Goal: Task Accomplishment & Management: Manage account settings

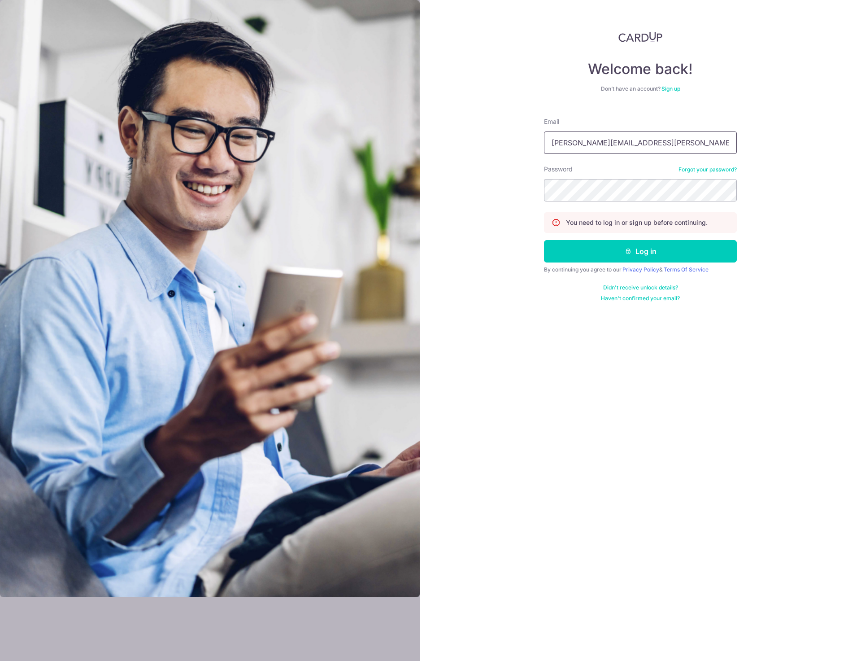
click at [689, 143] on input "scott.spaven@aig.om" at bounding box center [640, 142] width 193 height 22
type input "[PERSON_NAME][EMAIL_ADDRESS][PERSON_NAME][DOMAIN_NAME]"
click at [675, 255] on button "Log in" at bounding box center [640, 251] width 193 height 22
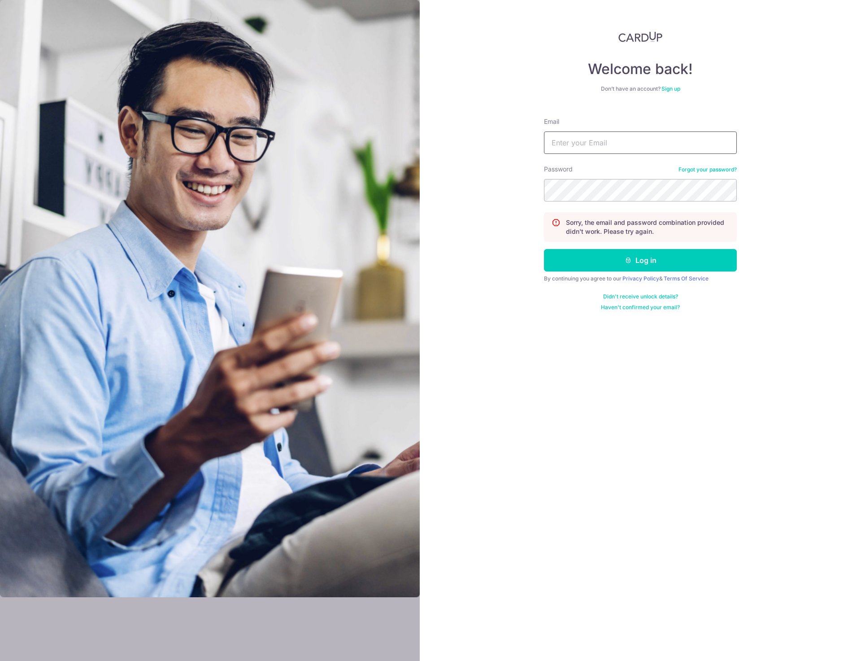
click at [628, 143] on input "Email" at bounding box center [640, 142] width 193 height 22
type input "[PERSON_NAME][EMAIL_ADDRESS][PERSON_NAME][DOMAIN_NAME]"
click at [629, 257] on icon "submit" at bounding box center [628, 260] width 7 height 7
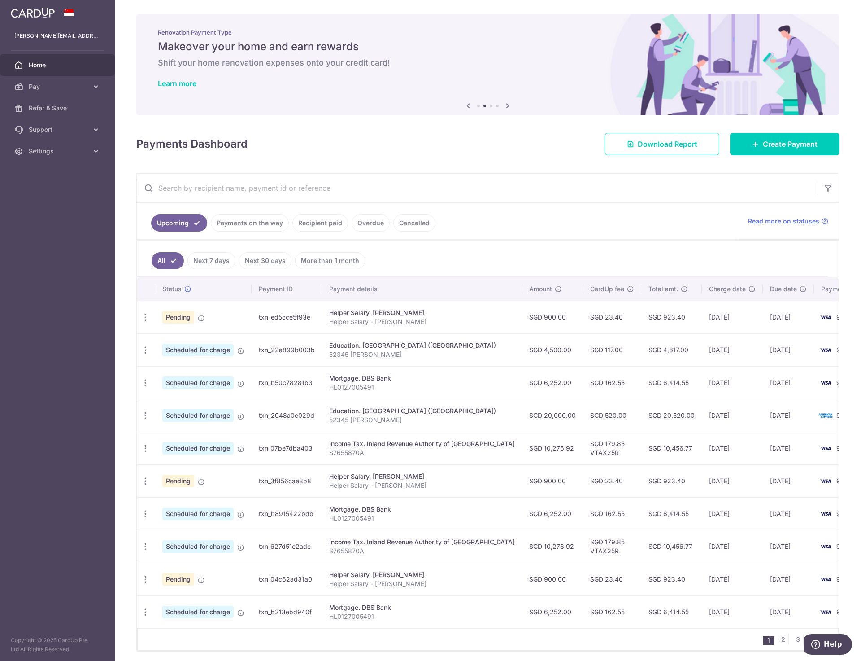
scroll to position [37, 0]
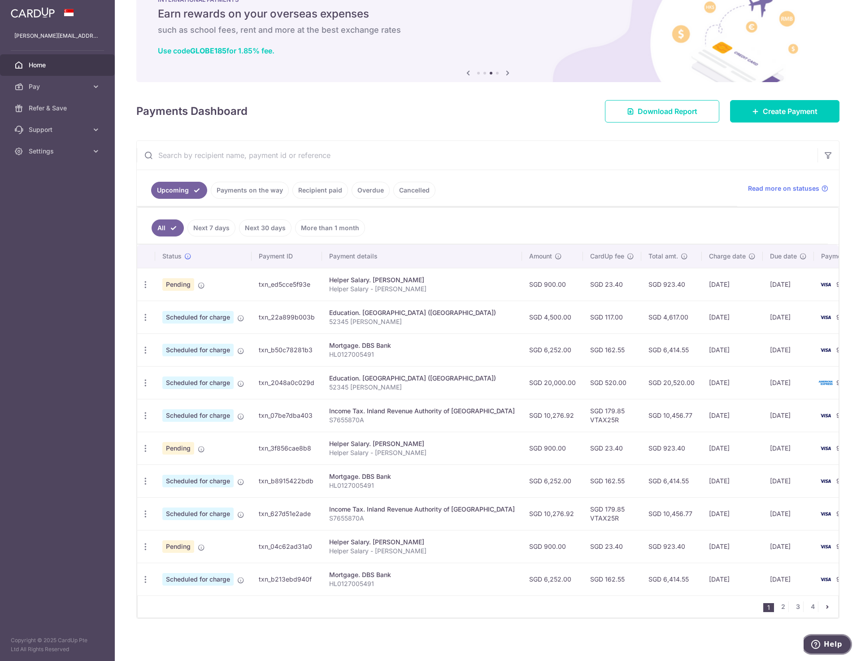
click at [829, 646] on span "Help" at bounding box center [833, 644] width 18 height 8
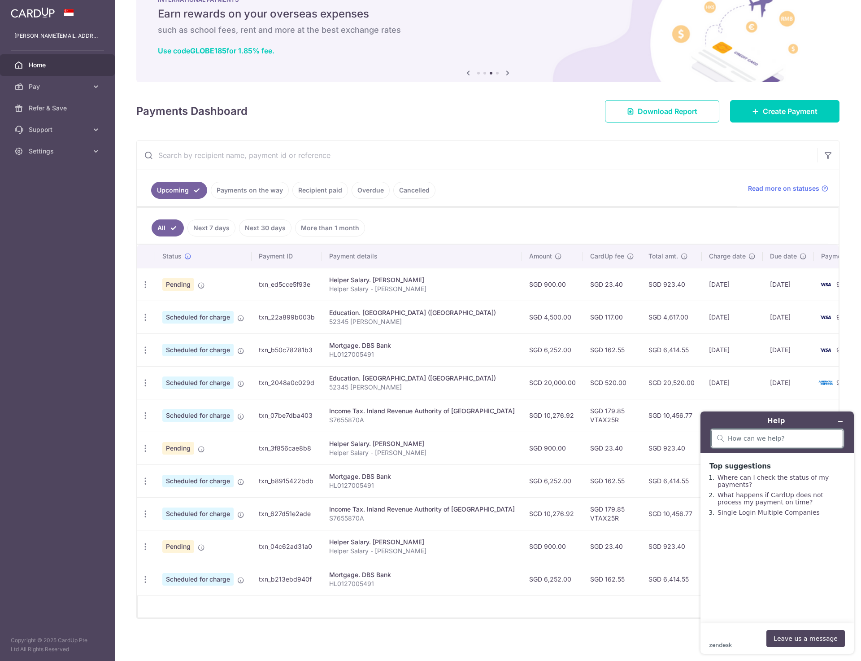
click at [747, 441] on input "search" at bounding box center [782, 438] width 109 height 8
type input "change payment date"
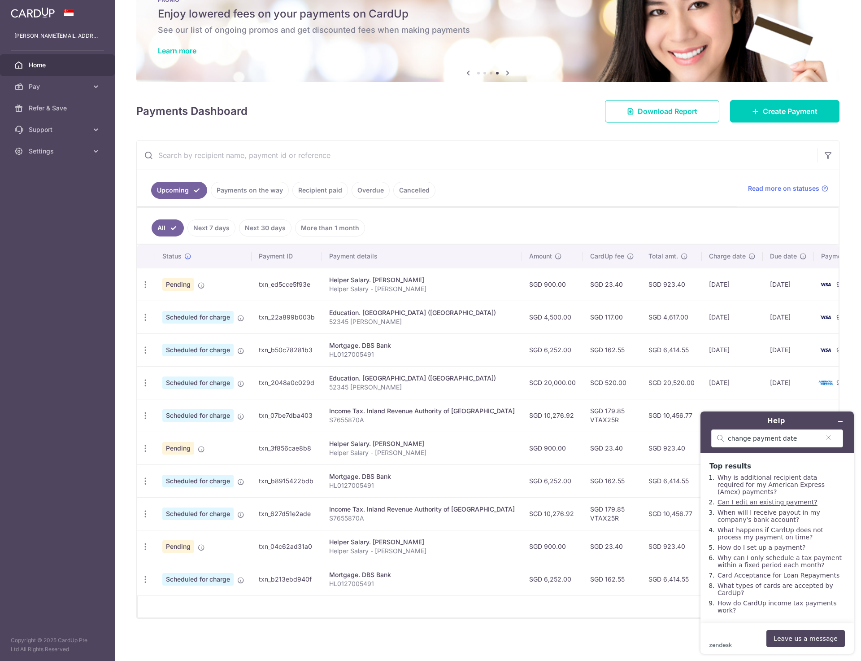
click at [769, 499] on link "Can I edit an existing payment?" at bounding box center [768, 501] width 100 height 7
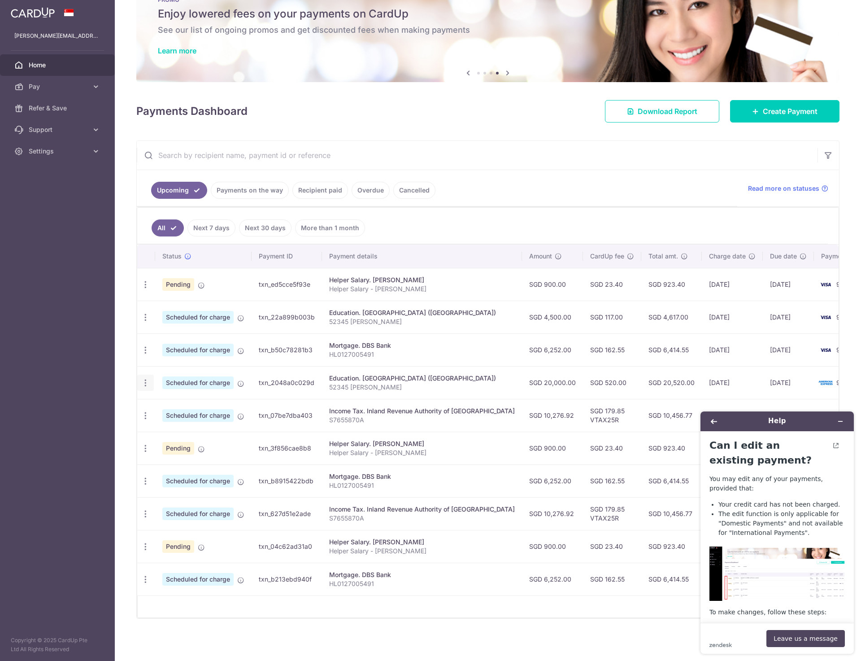
click at [146, 378] on icon "button" at bounding box center [145, 382] width 9 height 9
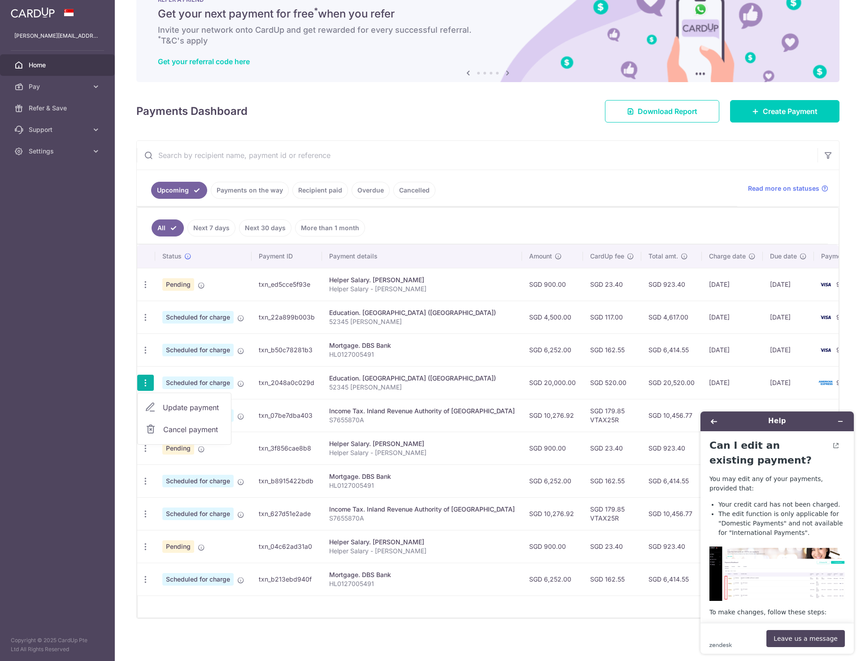
click at [174, 403] on span "Update payment" at bounding box center [193, 407] width 61 height 11
radio input "true"
type input "20,000.00"
type input "31/10/2025"
type input "52345 [PERSON_NAME]"
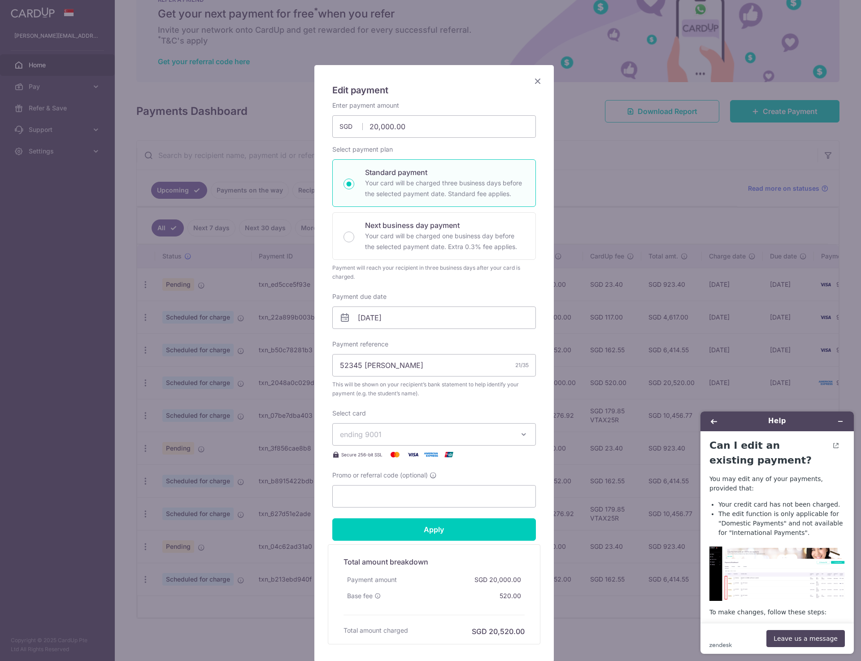
click at [342, 318] on icon at bounding box center [345, 317] width 11 height 11
click at [355, 319] on input "31/10/2025" at bounding box center [434, 317] width 204 height 22
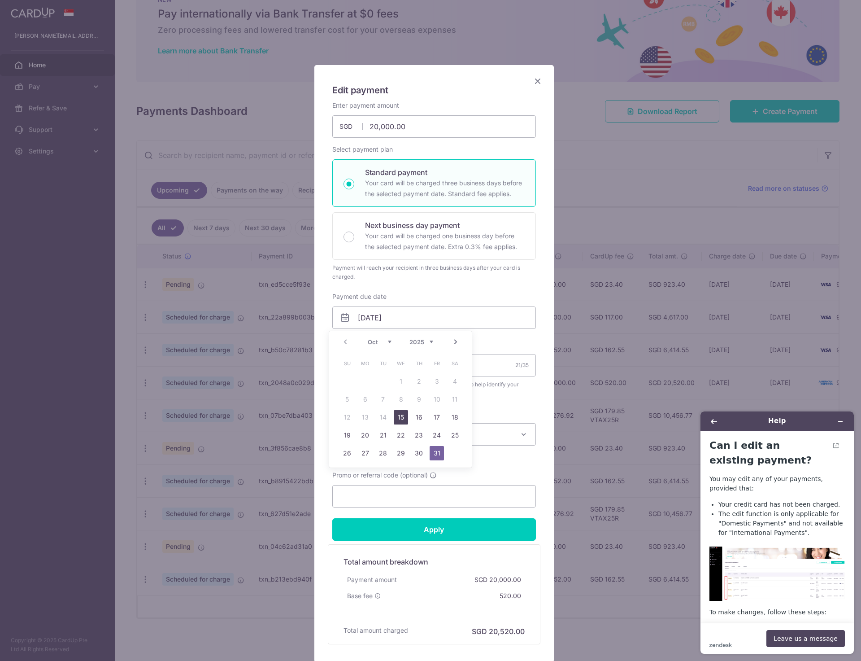
click at [401, 417] on link "15" at bounding box center [401, 417] width 14 height 14
type input "[DATE]"
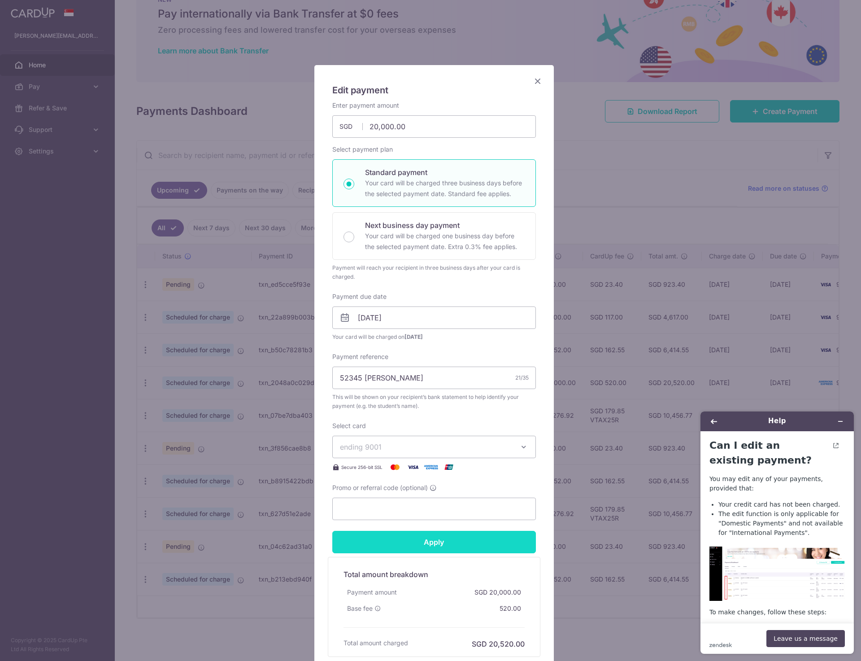
click at [419, 543] on input "Apply" at bounding box center [434, 542] width 204 height 22
type input "Successfully Applied"
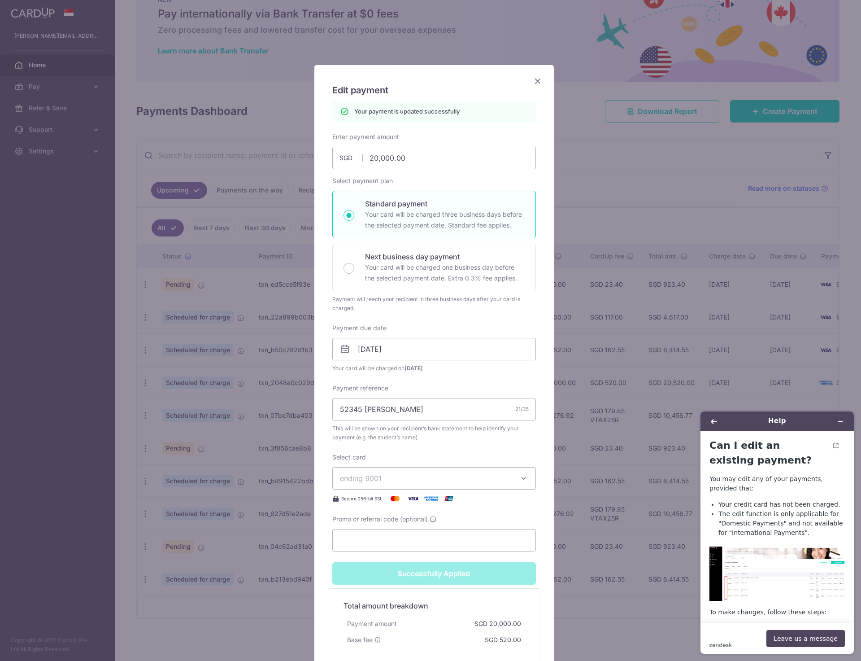
click at [536, 83] on icon "Close" at bounding box center [537, 80] width 11 height 11
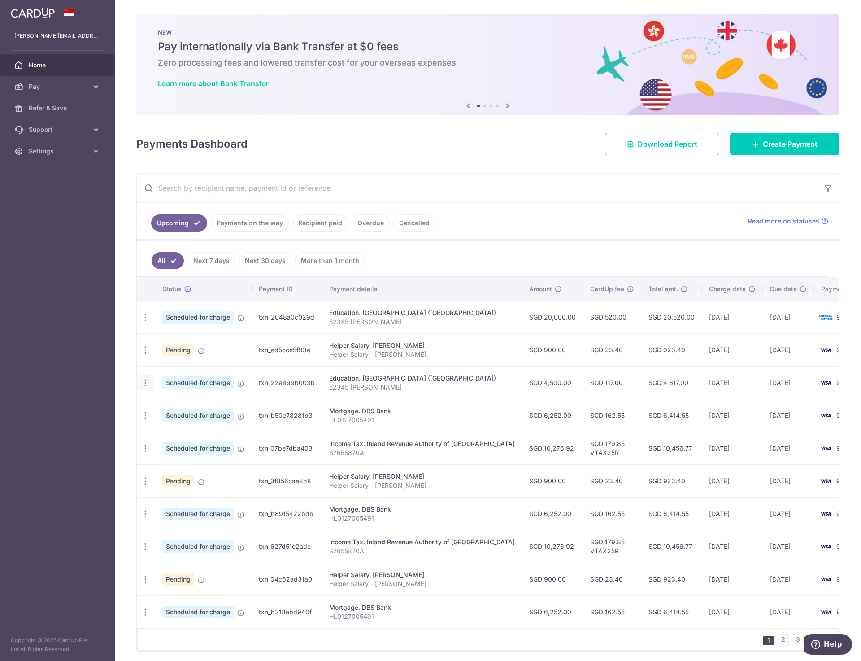
click at [144, 382] on icon "button" at bounding box center [145, 382] width 9 height 9
click at [184, 408] on span "Update payment" at bounding box center [193, 407] width 61 height 11
radio input "true"
type input "4,500.00"
type input "30/10/2025"
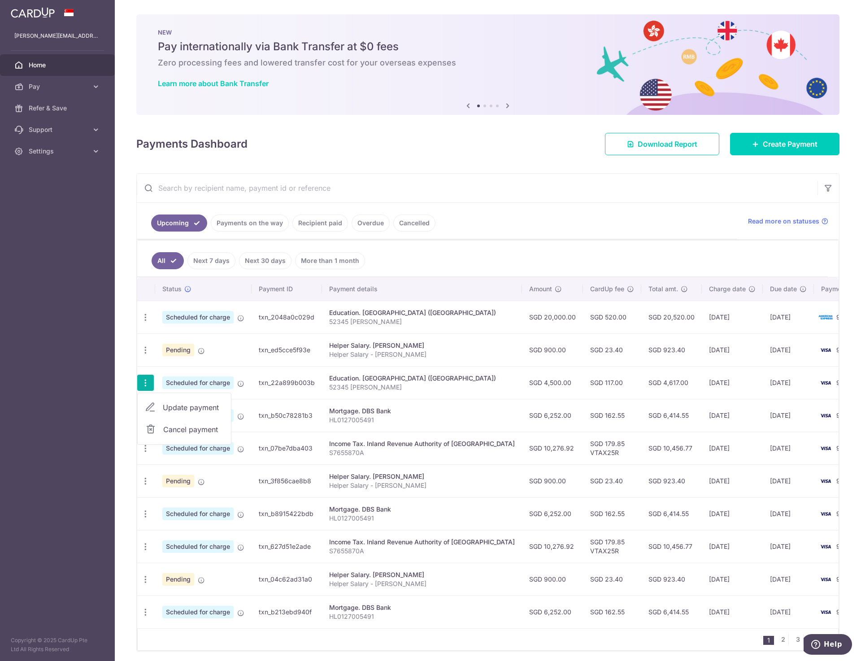
type input "52345 [PERSON_NAME]"
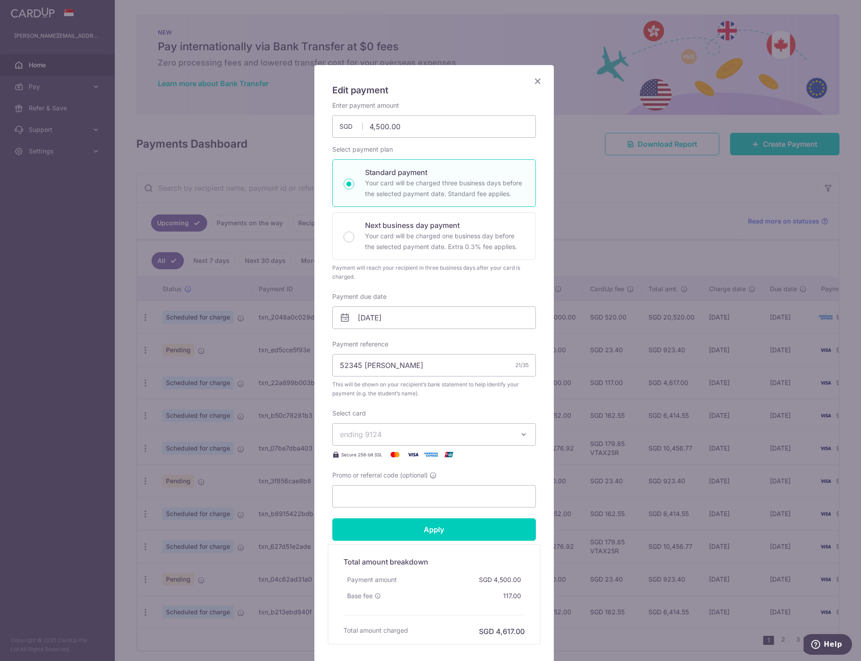
click at [342, 315] on icon at bounding box center [345, 317] width 11 height 11
click at [356, 318] on input "30/10/2025" at bounding box center [434, 317] width 204 height 22
click at [401, 417] on link "15" at bounding box center [401, 417] width 14 height 14
type input "[DATE]"
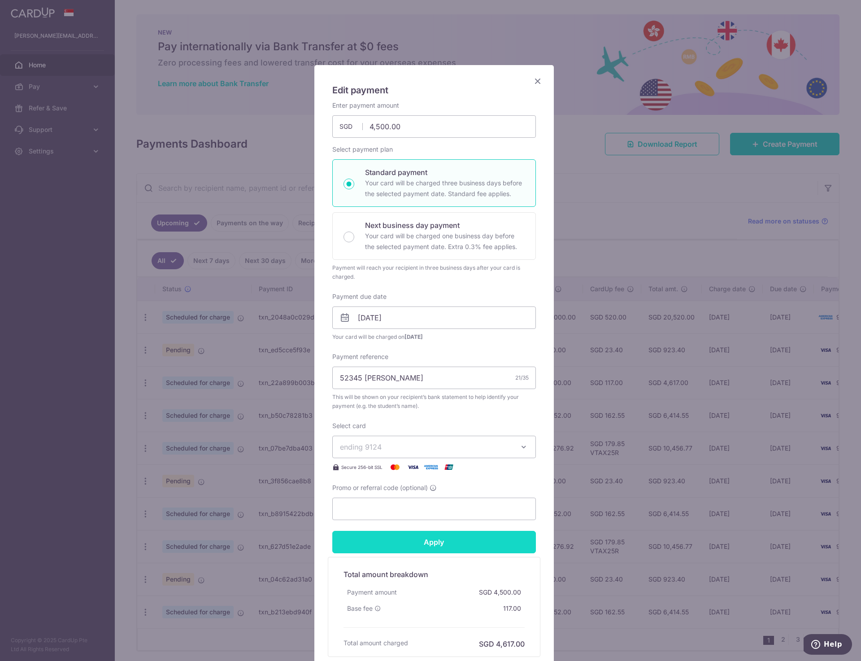
click at [452, 537] on input "Apply" at bounding box center [434, 542] width 204 height 22
type input "Successfully Applied"
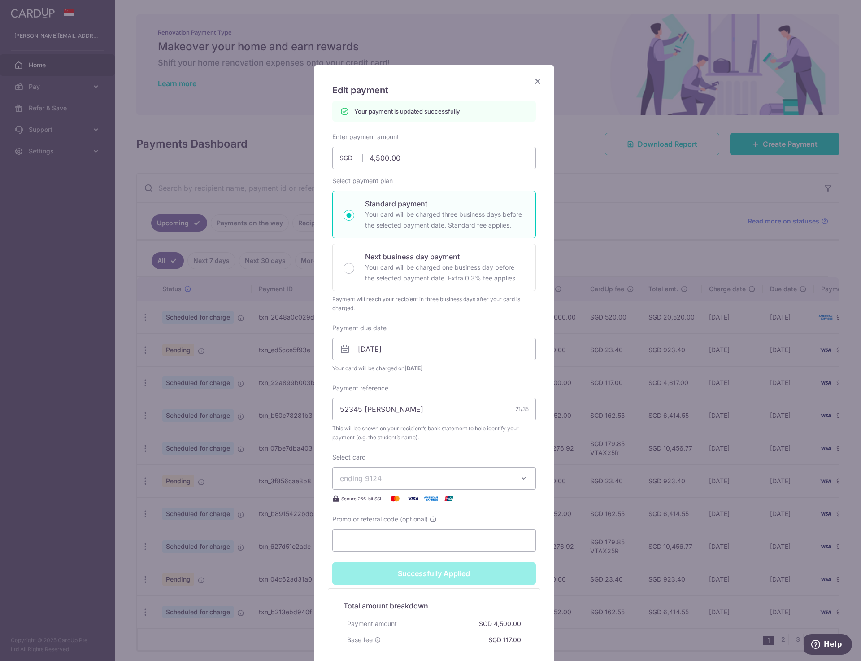
drag, startPoint x: 534, startPoint y: 79, endPoint x: 529, endPoint y: 86, distance: 8.6
click at [535, 79] on icon "Close" at bounding box center [537, 80] width 11 height 11
